Goal: Transaction & Acquisition: Purchase product/service

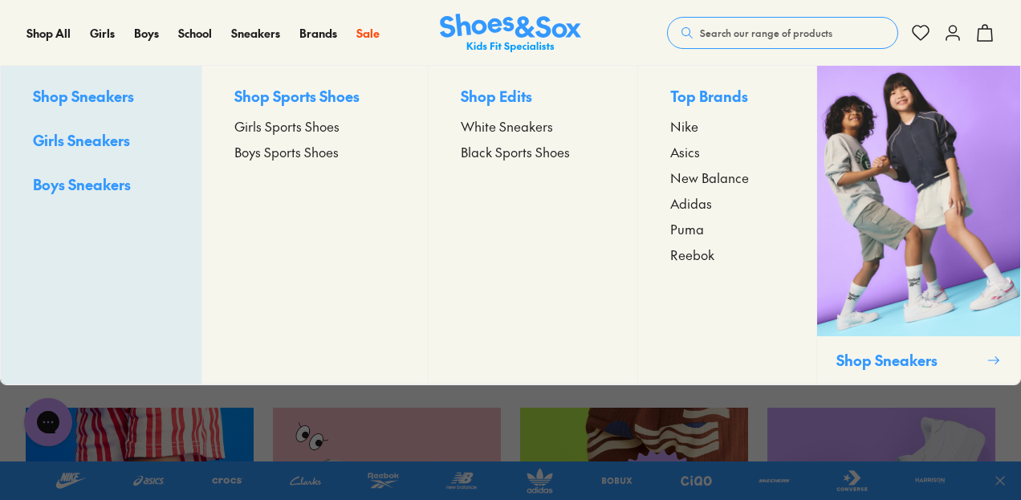
click at [292, 156] on span "Boys Sports Shoes" at bounding box center [286, 151] width 104 height 19
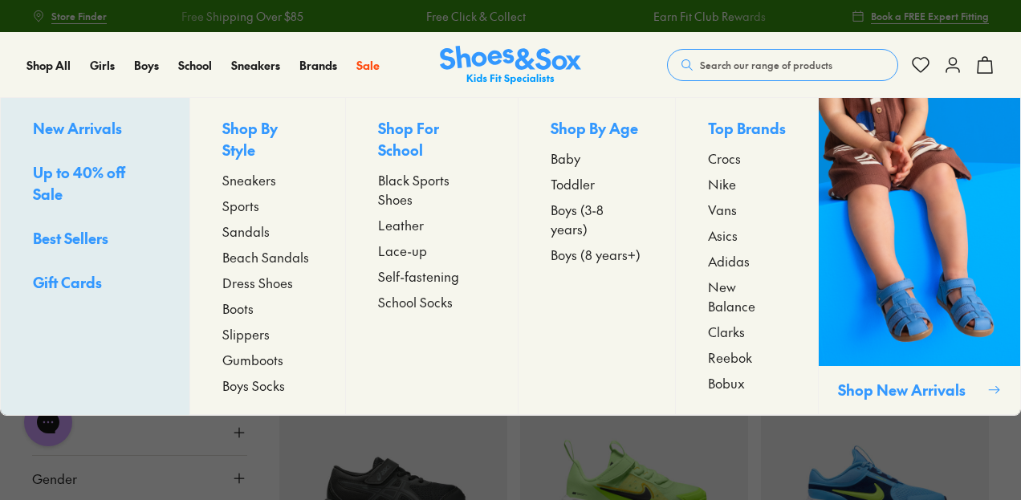
click at [578, 186] on span "Toddler" at bounding box center [573, 183] width 44 height 19
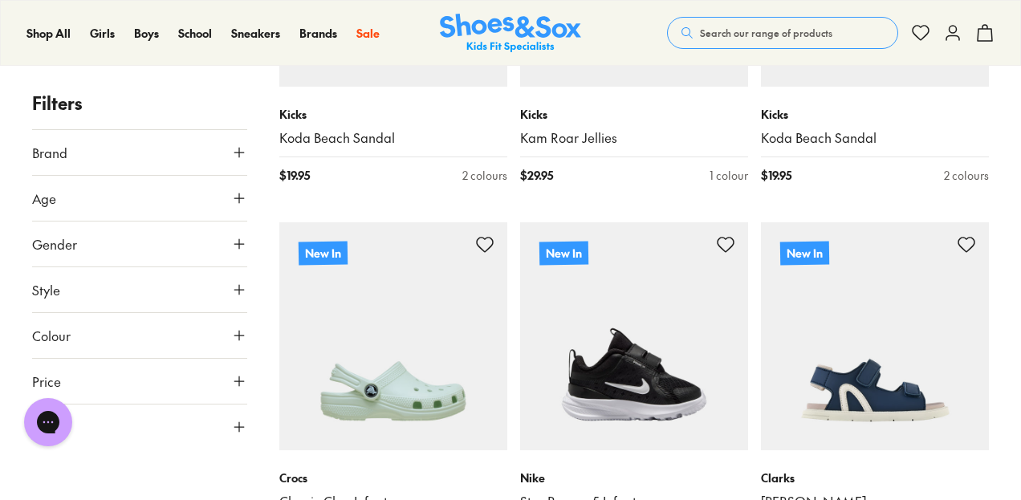
scroll to position [2001, 0]
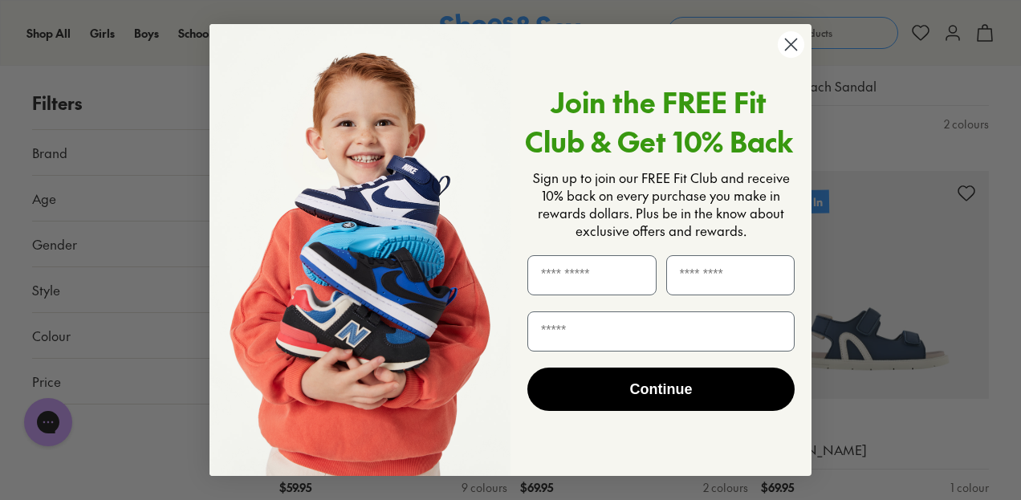
click at [794, 43] on circle "Close dialog" at bounding box center [791, 44] width 26 height 26
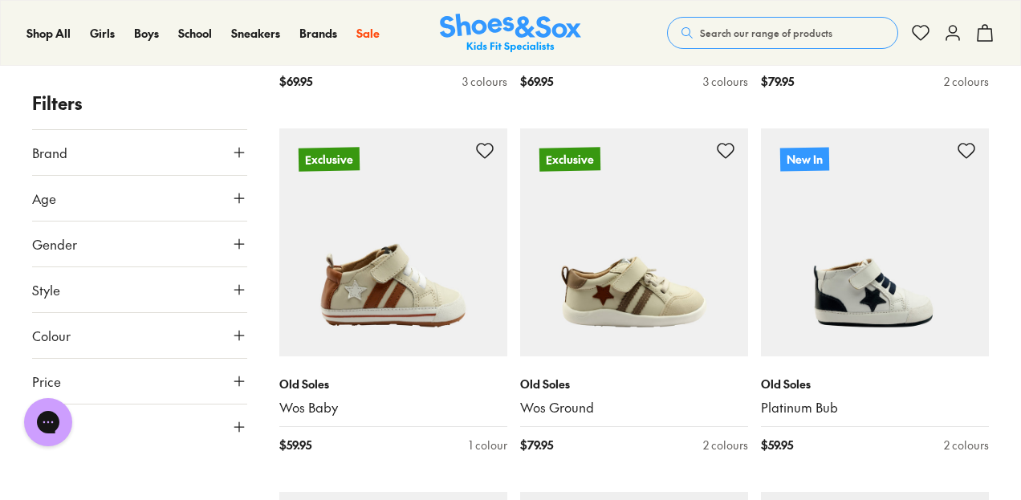
scroll to position [3192, 0]
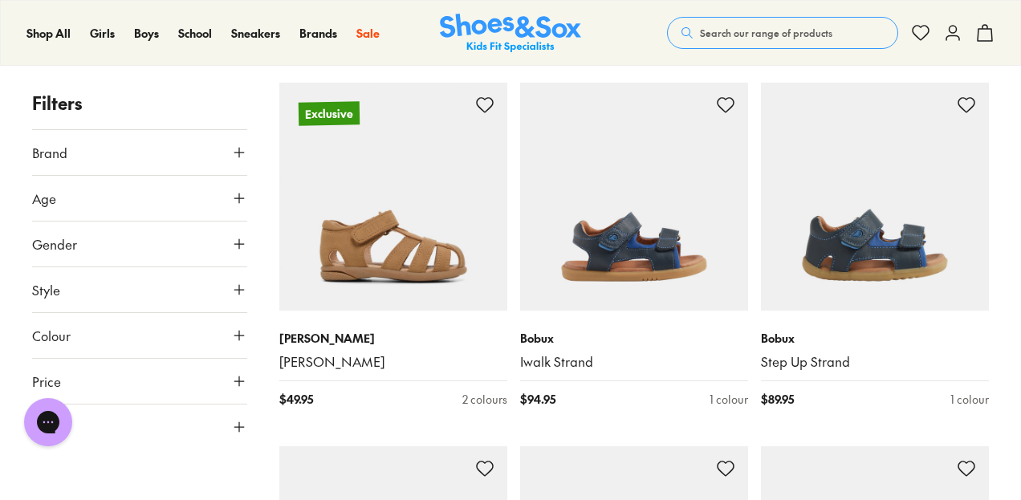
scroll to position [7380, 0]
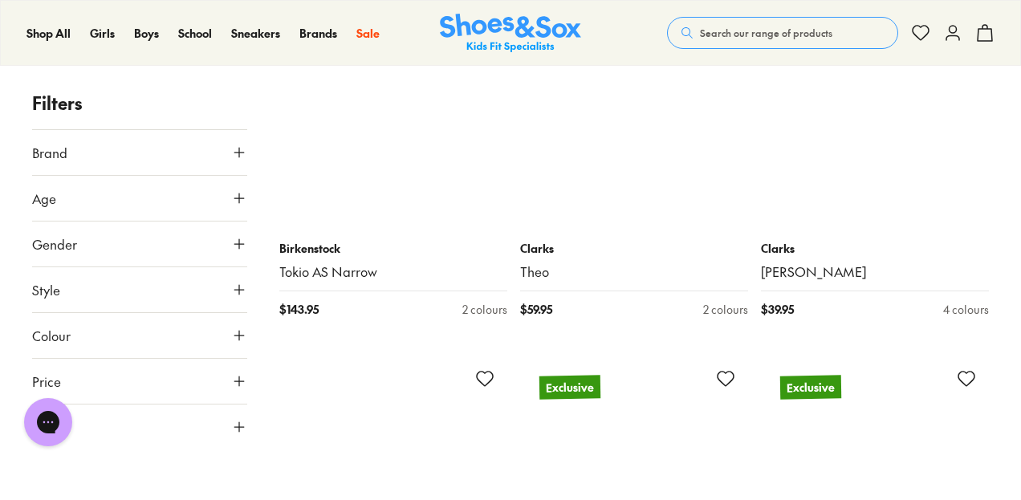
scroll to position [11152, 0]
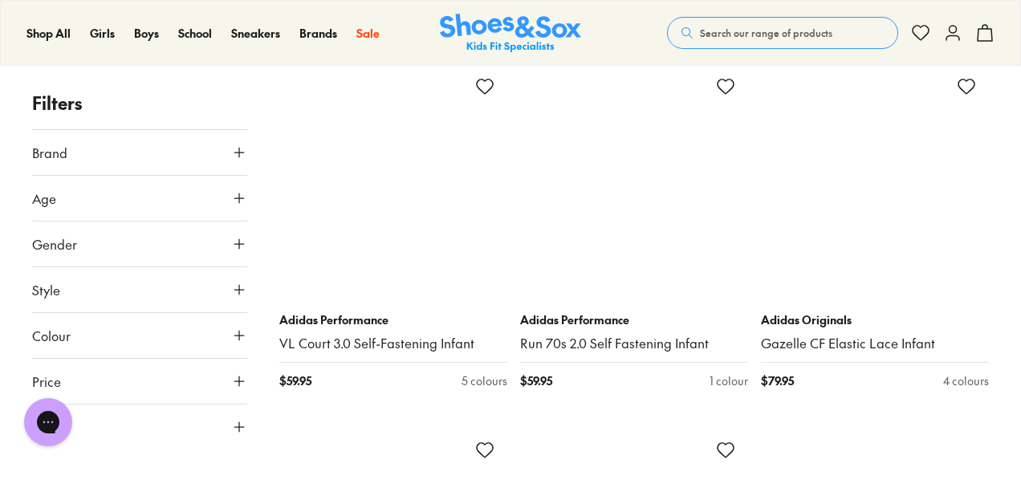
scroll to position [15244, 0]
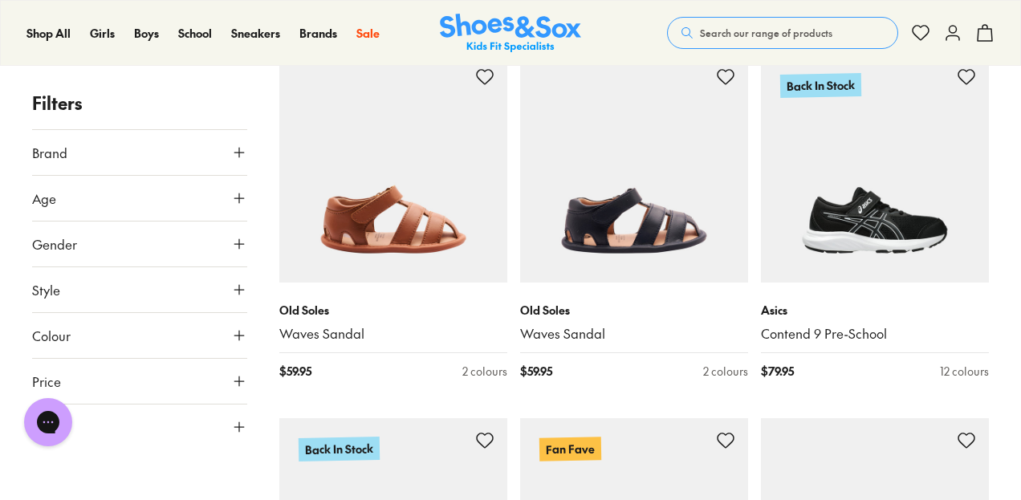
scroll to position [18936, 0]
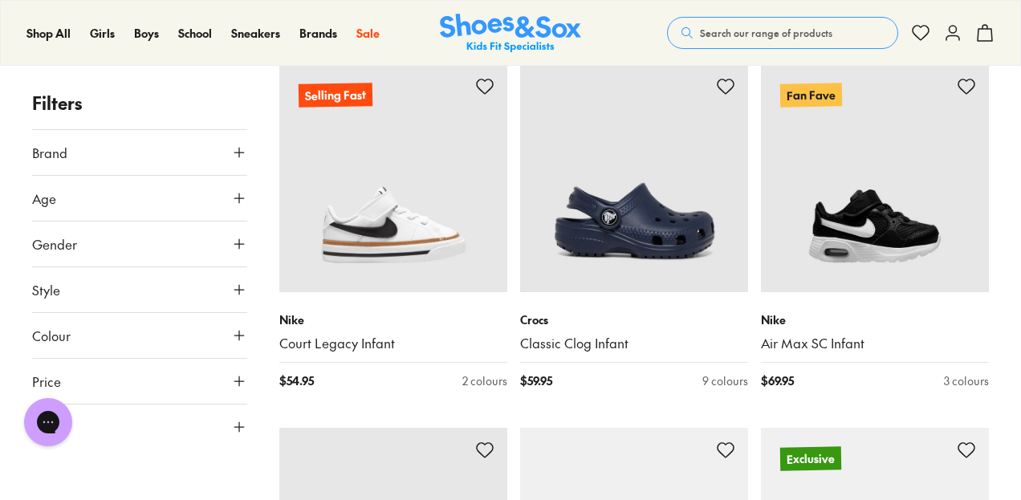
scroll to position [19979, 0]
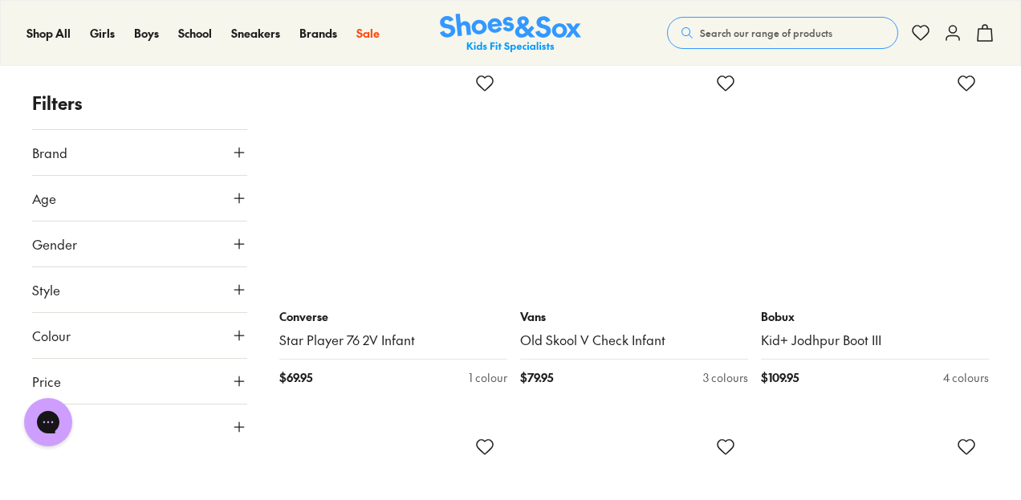
scroll to position [24714, 0]
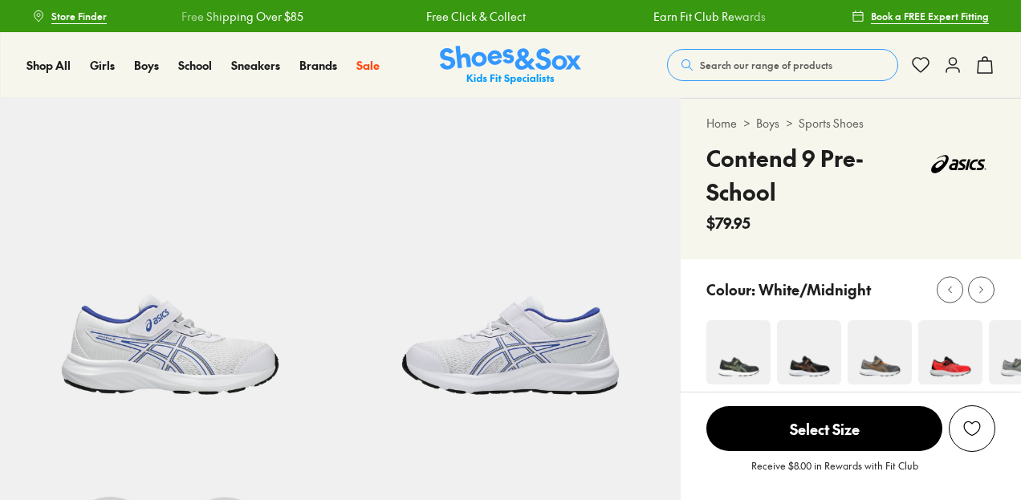
select select "*"
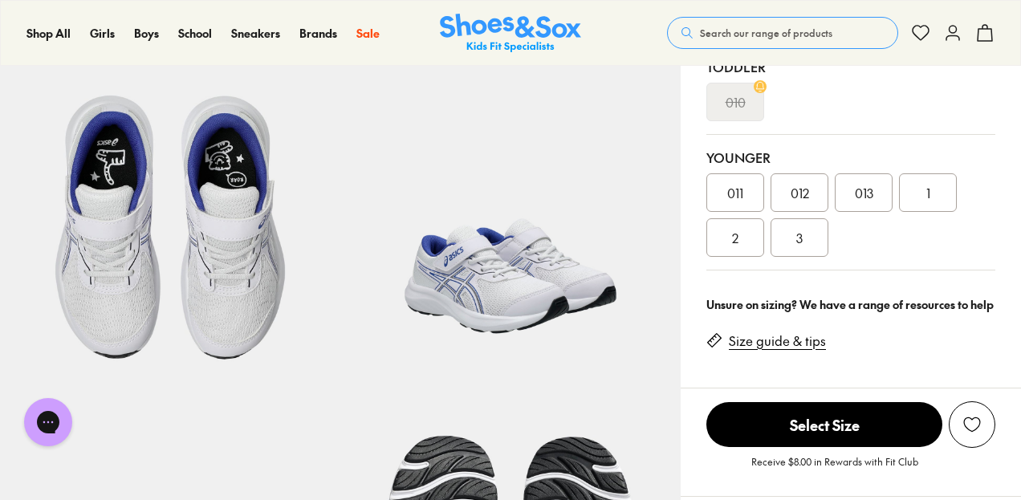
scroll to position [482, 0]
